Goal: Information Seeking & Learning: Check status

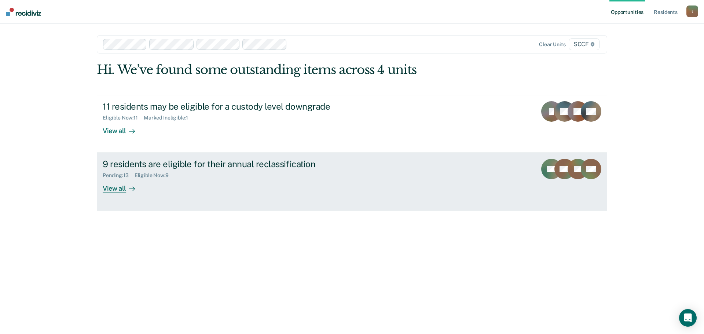
click at [121, 191] on div "View all" at bounding box center [123, 185] width 41 height 14
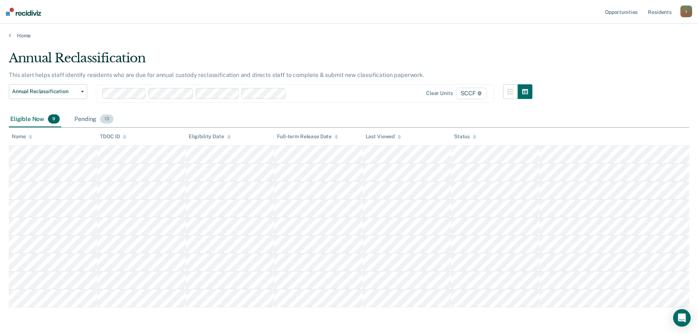
click at [88, 119] on div "Pending 13" at bounding box center [94, 119] width 42 height 16
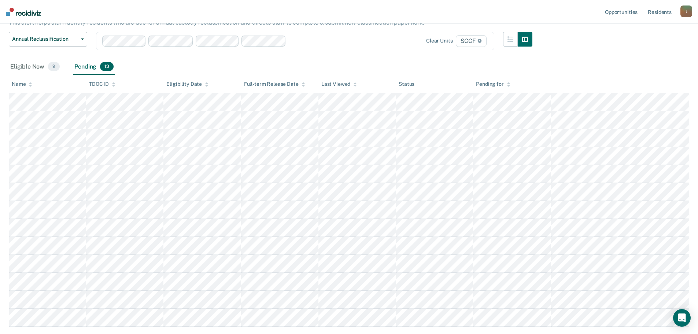
scroll to position [73, 0]
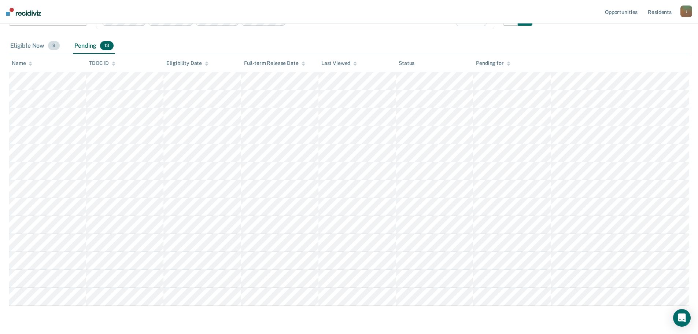
click at [35, 49] on div "Eligible Now 9" at bounding box center [35, 46] width 52 height 16
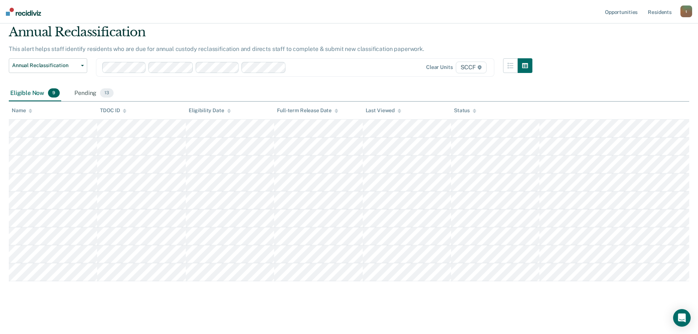
scroll to position [26, 0]
click at [84, 95] on div "Pending 13" at bounding box center [94, 93] width 42 height 16
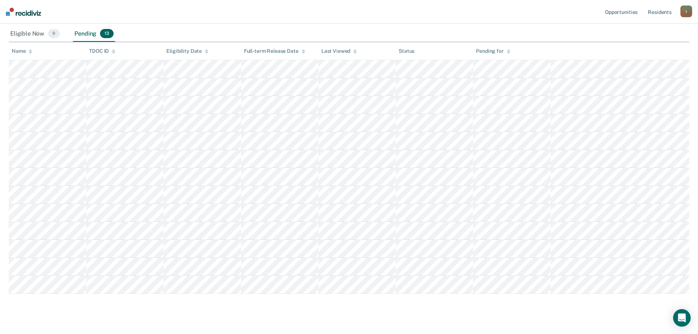
scroll to position [98, 0]
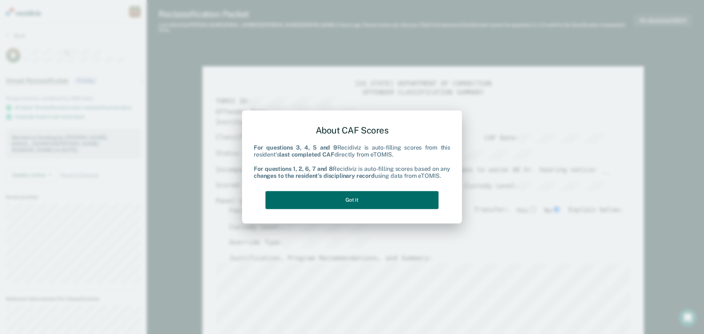
type textarea "x"
click at [366, 198] on button "Got it" at bounding box center [351, 200] width 173 height 18
